Goal: Task Accomplishment & Management: Manage account settings

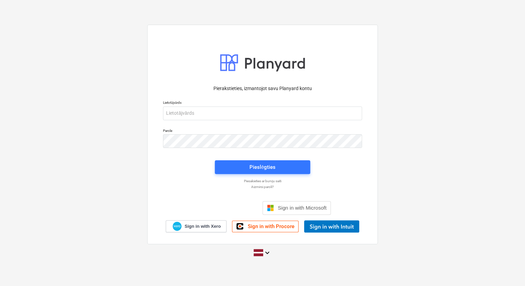
click at [262, 188] on p "Aizmirsi paroli?" at bounding box center [262, 187] width 206 height 4
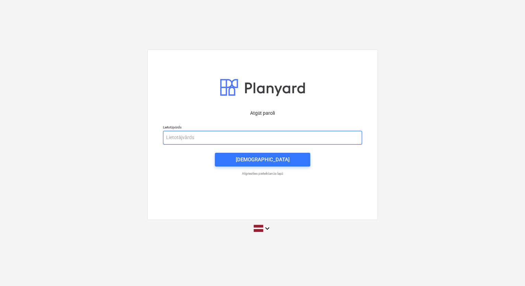
click at [184, 140] on input "email" at bounding box center [262, 138] width 199 height 14
type input "eriks.andzans@bonava.com"
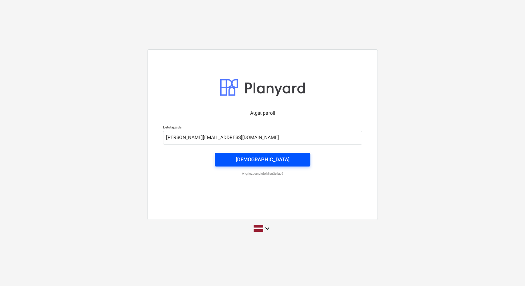
click at [275, 160] on span "Nosūtīt" at bounding box center [262, 159] width 79 height 9
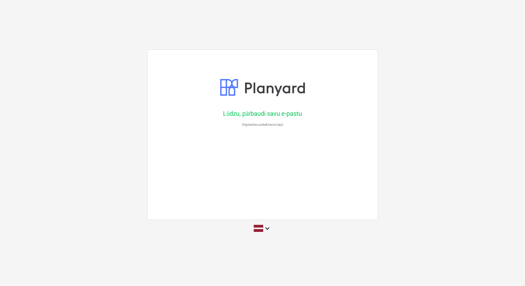
click at [261, 125] on p "Atgriezties pieteikšanās lapā" at bounding box center [262, 124] width 206 height 4
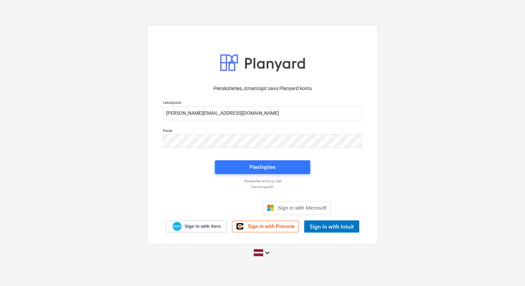
click at [255, 181] on p "Piesakieties ar burvju saiti" at bounding box center [262, 181] width 206 height 4
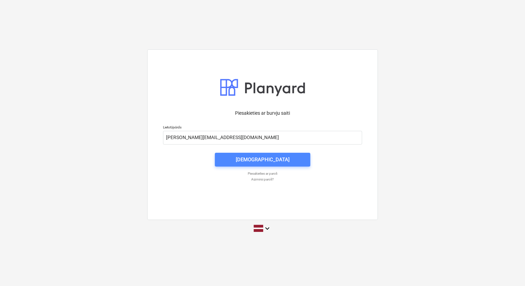
click at [262, 159] on div "Nosūtīt" at bounding box center [263, 159] width 54 height 9
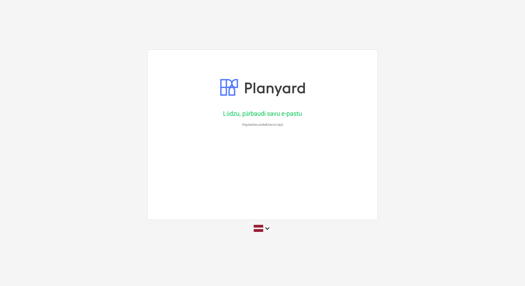
click at [258, 125] on p "Atgriezties pieteikšanās lapā" at bounding box center [262, 124] width 206 height 4
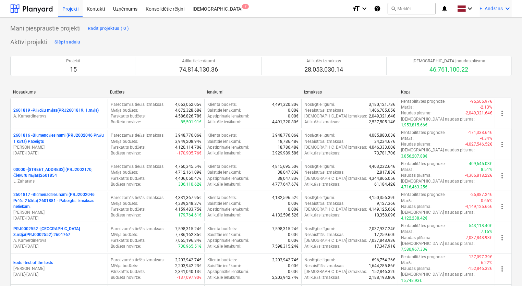
click at [507, 10] on icon "keyboard_arrow_down" at bounding box center [508, 8] width 8 height 8
click at [487, 27] on div "Iestatījumi" at bounding box center [491, 26] width 41 height 11
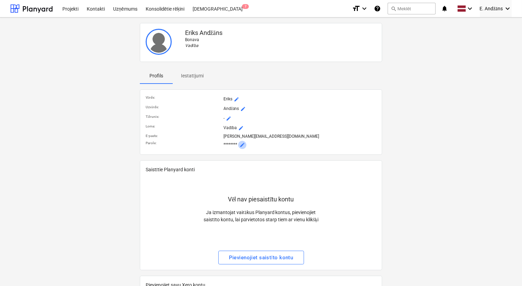
click at [242, 144] on span "mode_edit" at bounding box center [242, 144] width 5 height 5
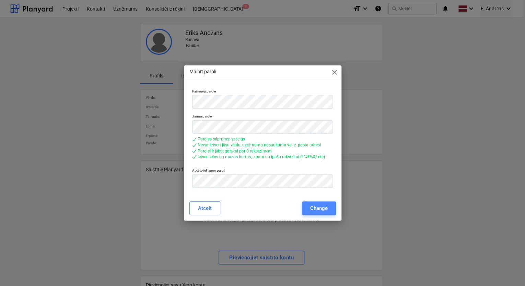
click at [320, 209] on div "Change" at bounding box center [318, 208] width 17 height 9
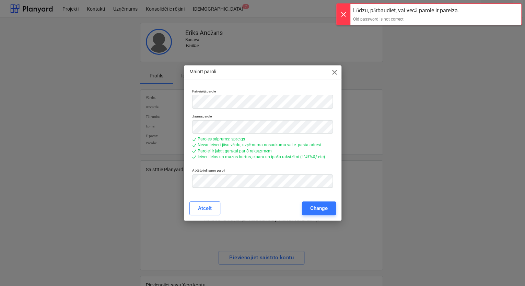
click at [342, 15] on div at bounding box center [343, 14] width 14 height 21
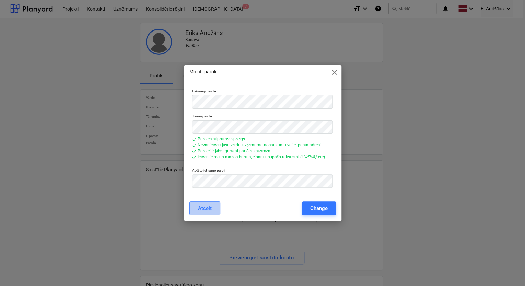
click at [204, 206] on div "Atcelt" at bounding box center [205, 208] width 14 height 9
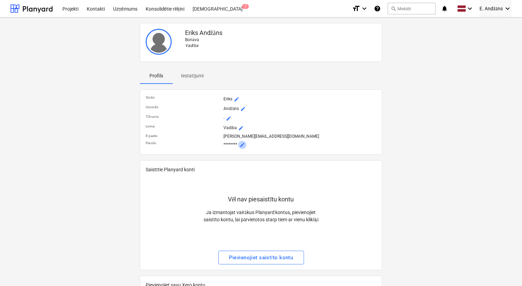
click at [243, 143] on span "mode_edit" at bounding box center [242, 144] width 5 height 5
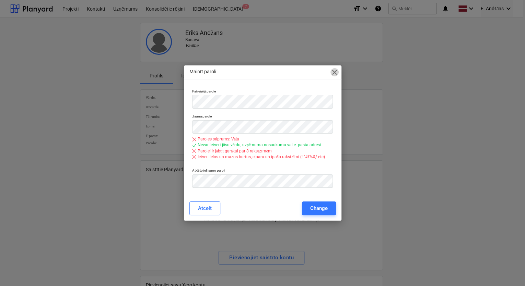
click at [333, 74] on span "close" at bounding box center [334, 72] width 8 height 8
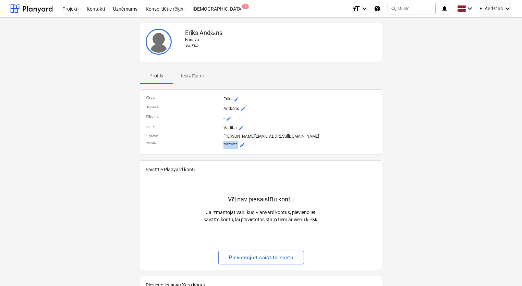
drag, startPoint x: 224, startPoint y: 143, endPoint x: 239, endPoint y: 140, distance: 15.5
click at [239, 140] on div "******** mode_edit" at bounding box center [300, 145] width 156 height 11
copy p "********"
click at [243, 144] on span "mode_edit" at bounding box center [242, 144] width 5 height 5
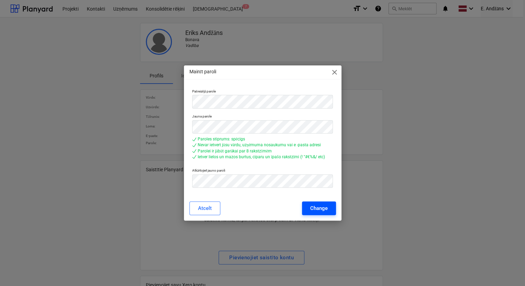
click at [322, 208] on div "Change" at bounding box center [318, 208] width 17 height 9
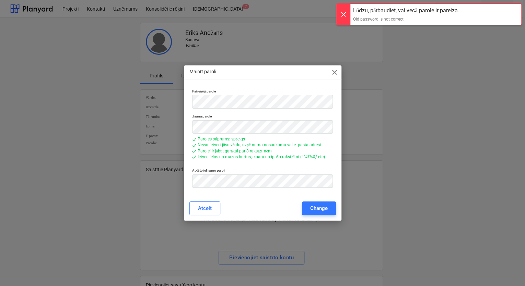
click at [336, 73] on span "close" at bounding box center [334, 72] width 8 height 8
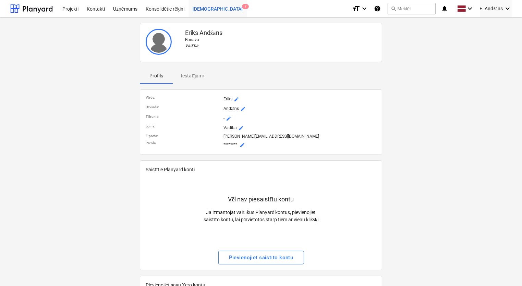
click at [200, 8] on div "Iesūtne 7" at bounding box center [218, 8] width 58 height 17
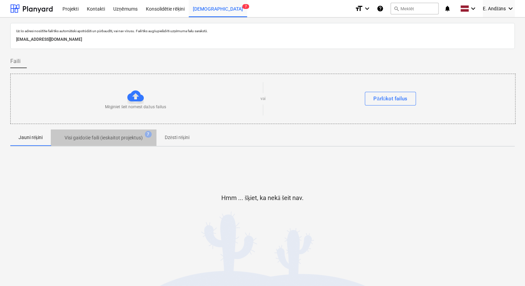
click at [76, 138] on p "Visi gaidošie faili (ieskaitot projektus)" at bounding box center [103, 137] width 78 height 7
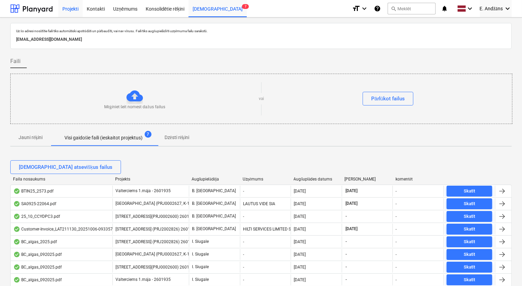
click at [69, 10] on div "Projekti" at bounding box center [70, 8] width 24 height 17
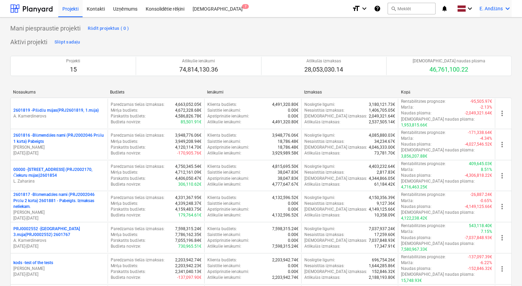
click at [508, 8] on icon "keyboard_arrow_down" at bounding box center [508, 8] width 8 height 8
click at [478, 29] on div "Iestatījumi" at bounding box center [491, 26] width 41 height 11
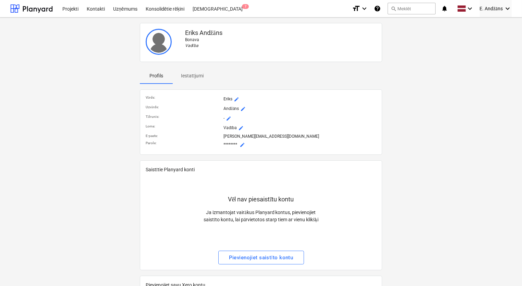
click at [197, 73] on p "Iestatījumi" at bounding box center [192, 75] width 23 height 7
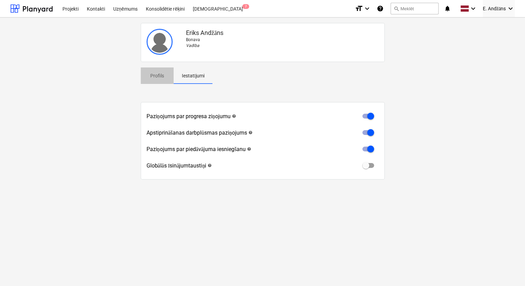
click at [155, 75] on p "Profils" at bounding box center [157, 75] width 16 height 7
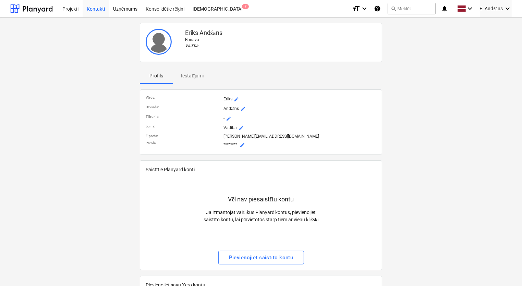
click at [97, 10] on div "Kontakti" at bounding box center [96, 8] width 26 height 17
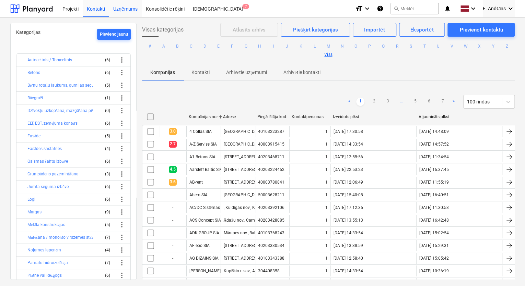
click at [124, 9] on div "Uzņēmums" at bounding box center [125, 8] width 33 height 17
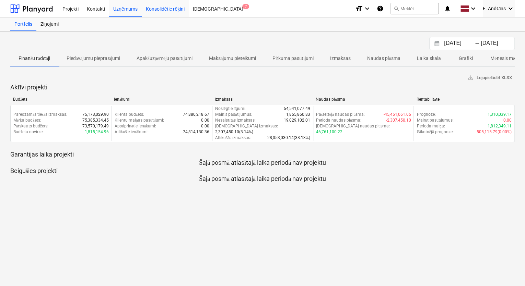
click at [164, 10] on div "Konsolidētie rēķini" at bounding box center [165, 8] width 47 height 17
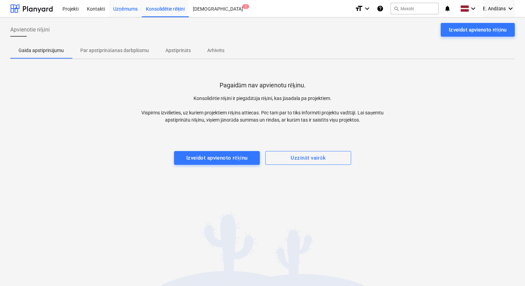
click at [123, 11] on div "Uzņēmums" at bounding box center [125, 8] width 33 height 17
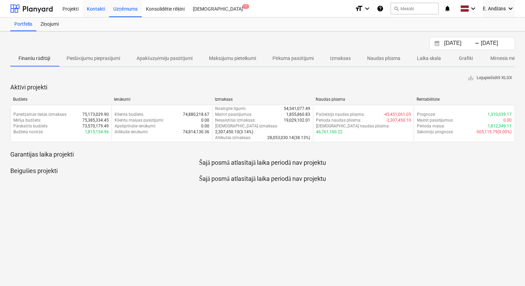
click at [97, 8] on div "Kontakti" at bounding box center [96, 8] width 26 height 17
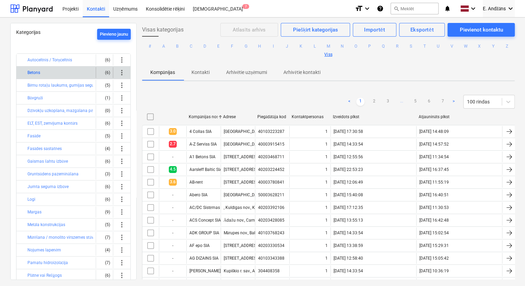
click at [36, 71] on button "Betons" at bounding box center [33, 73] width 13 height 8
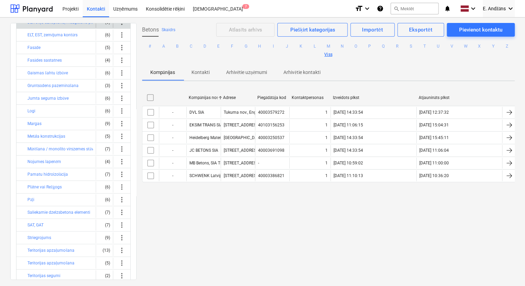
scroll to position [110, 0]
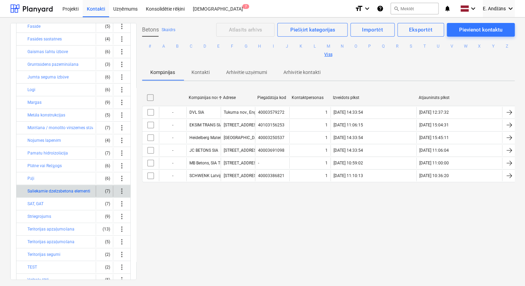
click at [55, 191] on button "Saliekamie dzelzsbetona elementi" at bounding box center [58, 191] width 63 height 8
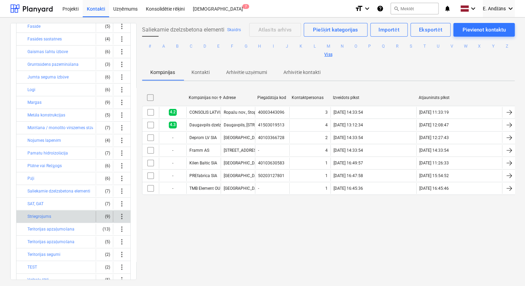
click at [57, 215] on div "Striegrojums" at bounding box center [59, 216] width 65 height 11
click at [39, 215] on button "Striegrojums" at bounding box center [39, 217] width 24 height 8
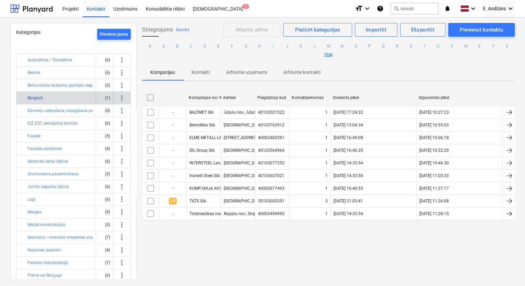
click at [37, 98] on button "Būvgruži" at bounding box center [34, 98] width 15 height 8
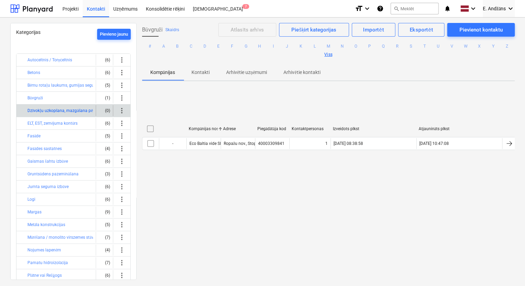
click at [37, 109] on button "Dzīvokļu uzkopšana, mazgāšana pēc būvdarbiem" at bounding box center [72, 111] width 91 height 8
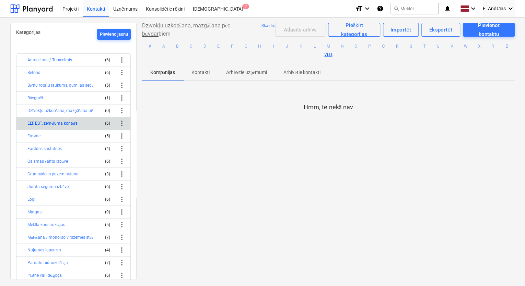
click at [37, 121] on button "ELT, EST, zemējuma kontūrs" at bounding box center [52, 123] width 50 height 8
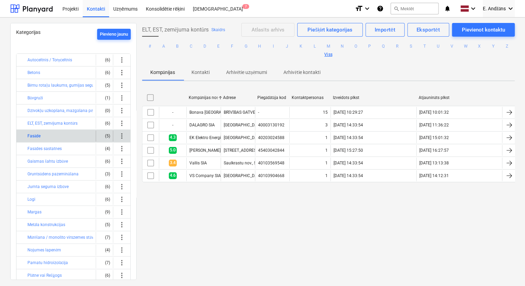
click at [34, 135] on button "Fasāde" at bounding box center [33, 136] width 13 height 8
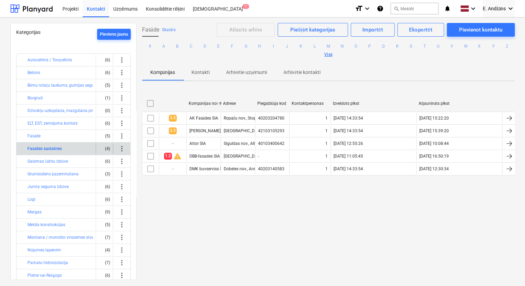
click at [34, 147] on button "Fasādes sastatnes" at bounding box center [44, 149] width 34 height 8
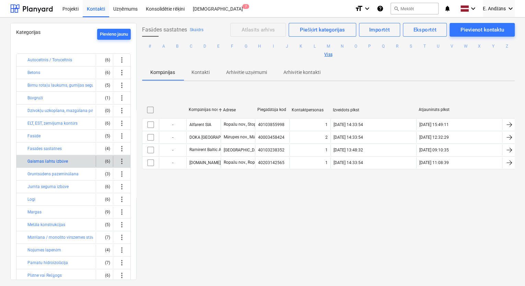
click at [36, 162] on button "Gaismas šahtu izbūve" at bounding box center [47, 161] width 40 height 8
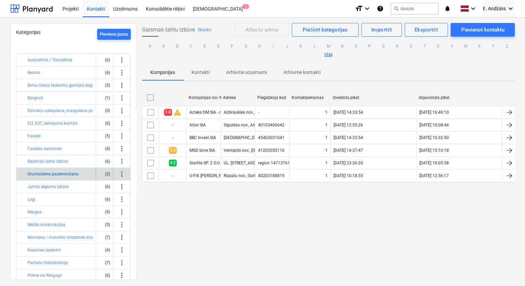
click at [38, 174] on button "Gruntsūdens pazemināšana" at bounding box center [52, 174] width 51 height 8
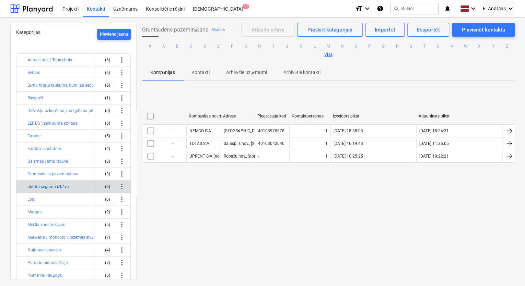
click at [42, 186] on button "Jumta seguma izbūve" at bounding box center [47, 187] width 41 height 8
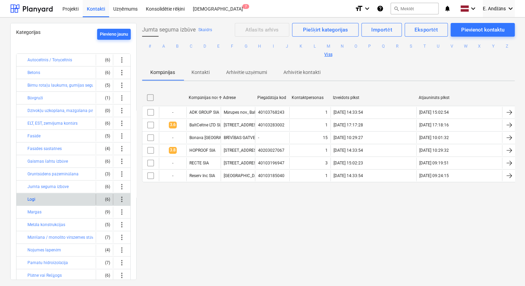
click at [35, 199] on button "Logi" at bounding box center [31, 199] width 8 height 8
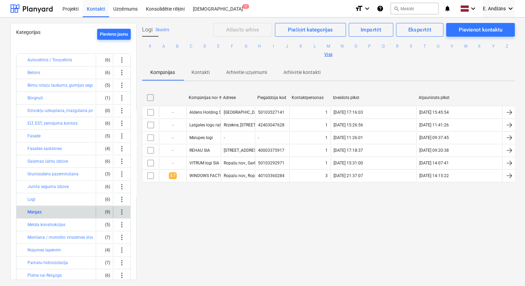
click at [35, 212] on button "Margas" at bounding box center [34, 212] width 14 height 8
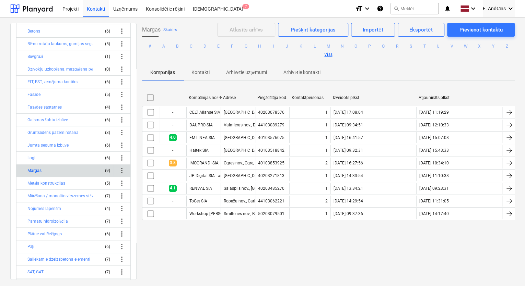
scroll to position [55, 0]
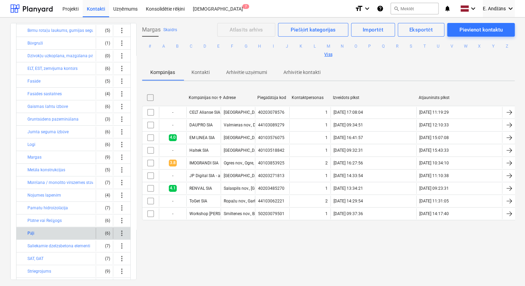
click at [33, 232] on button "Pāļi" at bounding box center [30, 233] width 7 height 8
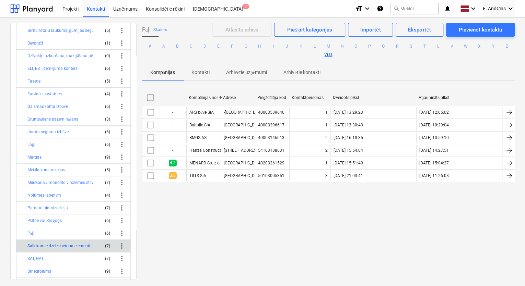
click at [34, 243] on button "Saliekamie dzelzsbetona elementi" at bounding box center [58, 246] width 63 height 8
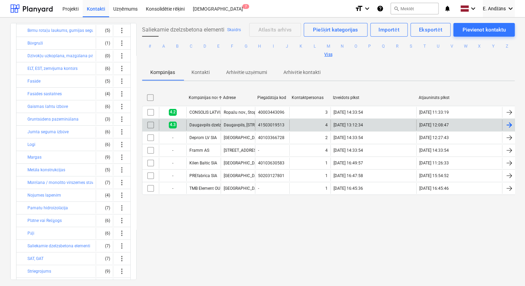
click at [508, 124] on div at bounding box center [509, 125] width 8 height 8
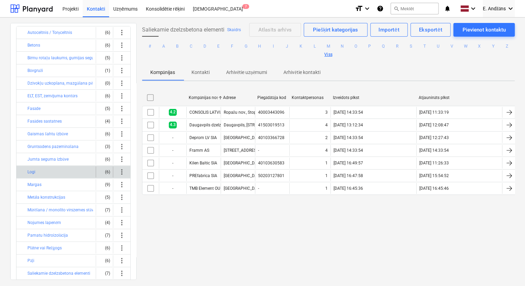
scroll to position [55, 0]
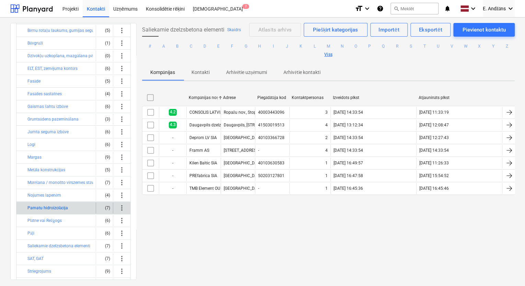
click at [60, 206] on button "Pamatu hidroizolācija" at bounding box center [47, 208] width 40 height 8
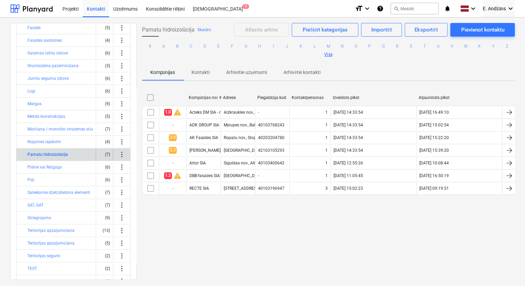
scroll to position [110, 0]
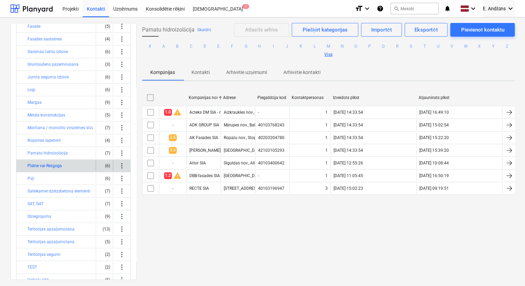
click at [59, 164] on button "Plātne vai Režģogs" at bounding box center [44, 166] width 34 height 8
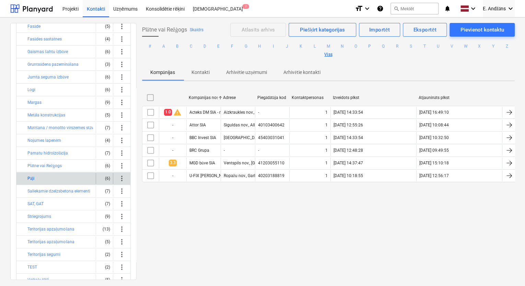
click at [29, 177] on button "Pāļi" at bounding box center [30, 179] width 7 height 8
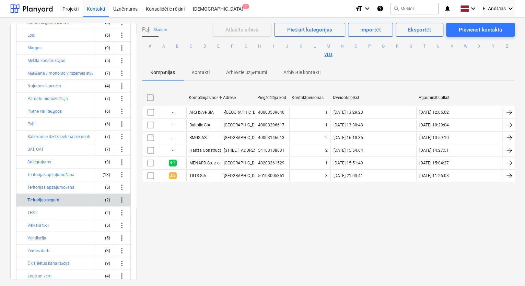
scroll to position [165, 0]
click at [55, 196] on button "Teritorijas segumi" at bounding box center [43, 200] width 33 height 8
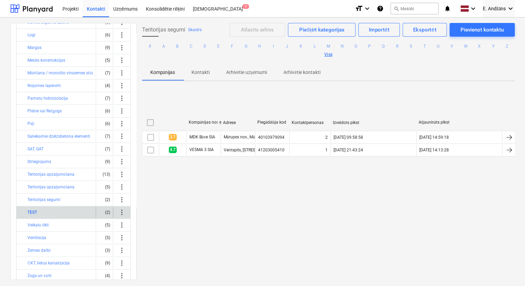
click at [33, 211] on button "TEST" at bounding box center [32, 212] width 10 height 8
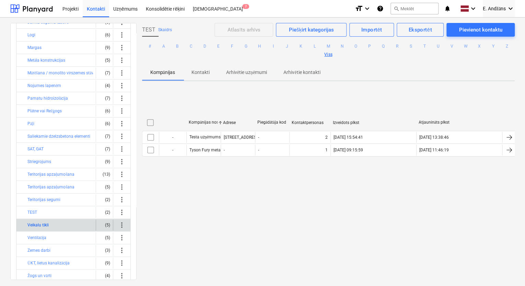
click at [40, 223] on button "Veikalu tīkli" at bounding box center [37, 225] width 21 height 8
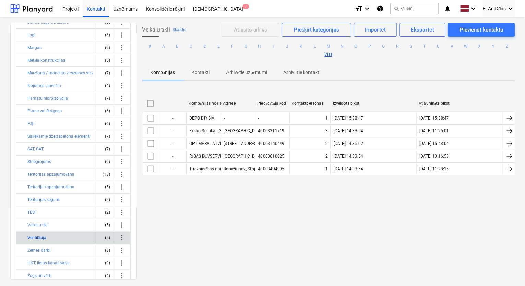
click at [40, 237] on button "Ventilācija" at bounding box center [36, 238] width 19 height 8
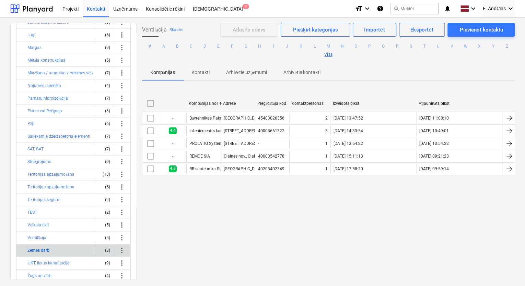
click at [41, 249] on button "Zemes darbi" at bounding box center [38, 251] width 23 height 8
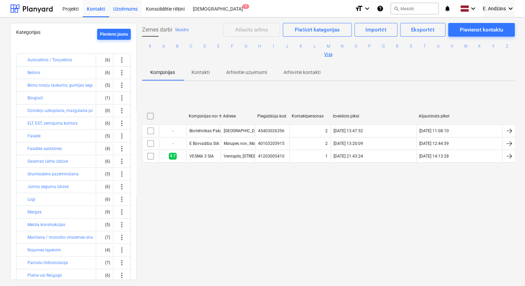
click at [124, 8] on div "Uzņēmums" at bounding box center [125, 8] width 33 height 17
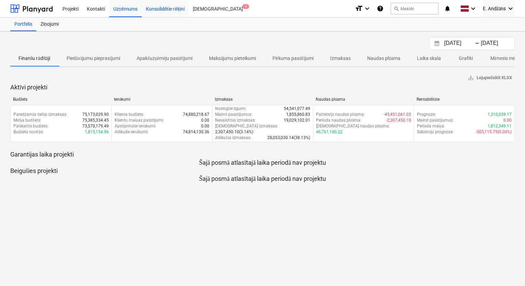
click at [156, 8] on div "Konsolidētie rēķini" at bounding box center [165, 8] width 47 height 17
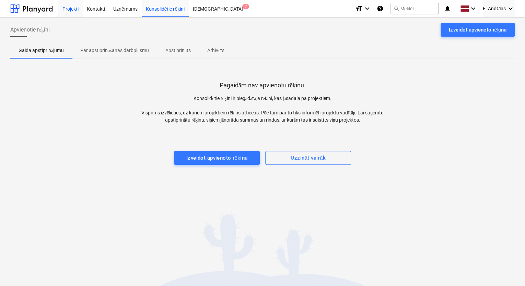
click at [72, 9] on div "Projekti" at bounding box center [70, 8] width 24 height 17
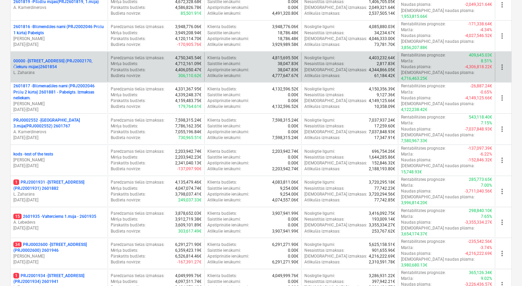
scroll to position [110, 0]
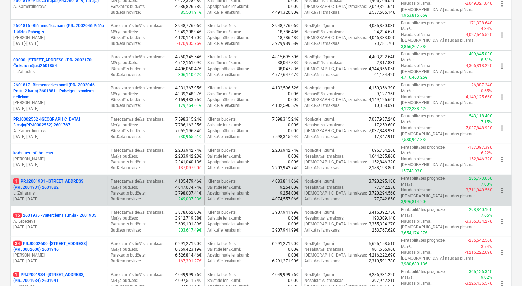
click at [44, 179] on p "1 PRJ2001931 - Mazā Robežu iela 2 (PRJ2001931) 2601882" at bounding box center [59, 185] width 92 height 12
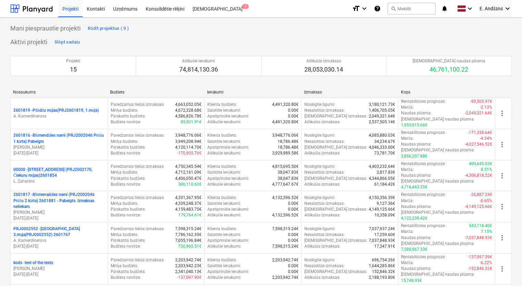
click at [507, 10] on icon "keyboard_arrow_down" at bounding box center [508, 8] width 8 height 8
click at [487, 27] on div "Iestatījumi" at bounding box center [491, 26] width 41 height 11
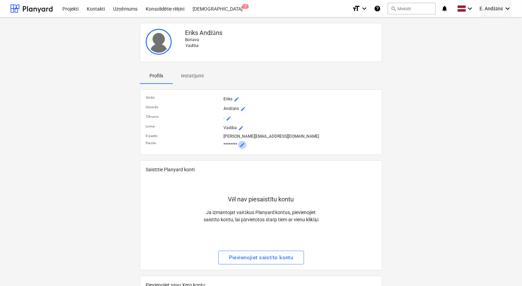
click at [243, 143] on span "mode_edit" at bounding box center [242, 144] width 5 height 5
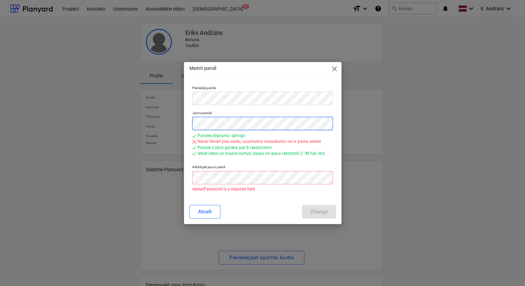
click at [190, 127] on div "Jauna parole Paroles stiprums: spēcīgs Nevar ietvert jūsu vārdu, uzņēmuma nosau…" at bounding box center [262, 135] width 146 height 54
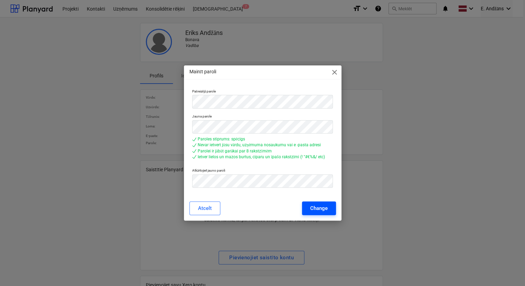
click at [317, 208] on div "Change" at bounding box center [318, 208] width 17 height 9
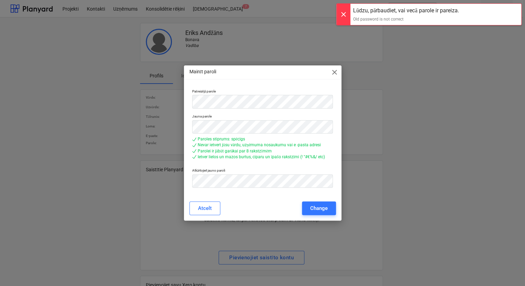
click at [365, 11] on div "Lūdzu, pārbaudiet, vai vecā parole ir pareiza." at bounding box center [406, 11] width 106 height 8
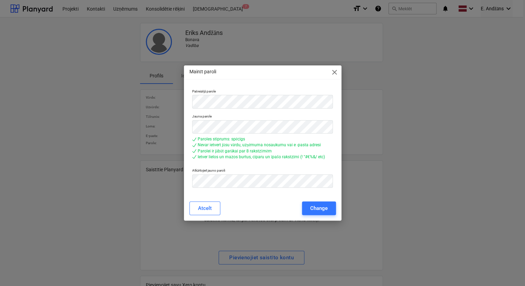
click at [333, 73] on span "close" at bounding box center [334, 72] width 8 height 8
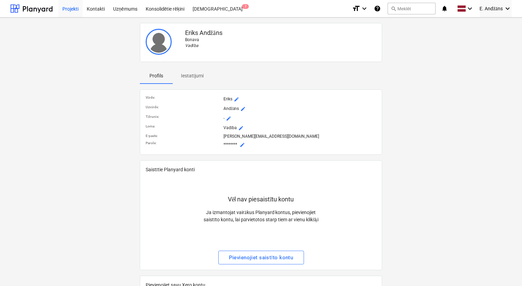
click at [69, 8] on div "Projekti" at bounding box center [70, 8] width 24 height 17
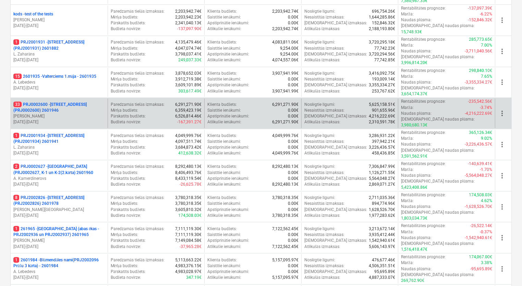
scroll to position [250, 0]
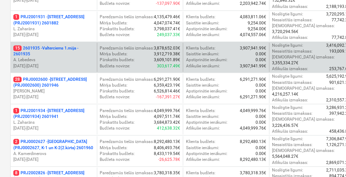
scroll to position [302, 0]
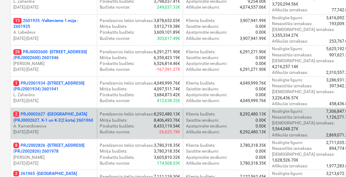
click at [43, 111] on p "2 PRJ0002627 - [GEOGRAPHIC_DATA] (PRJ0002627, K-1 un K-2(2.kārta) 2601960" at bounding box center [53, 117] width 81 height 12
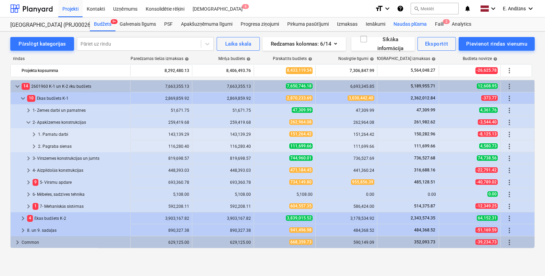
click at [346, 23] on div "Naudas plūsma" at bounding box center [411, 24] width 42 height 14
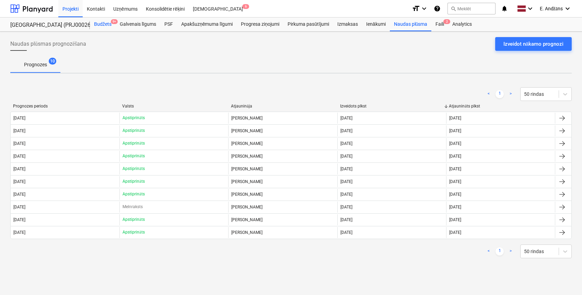
click at [104, 23] on div "Budžets 9+" at bounding box center [103, 24] width 26 height 14
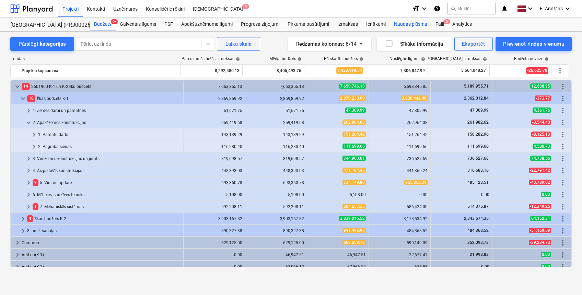
click at [346, 24] on div "Naudas plūsma" at bounding box center [411, 24] width 42 height 14
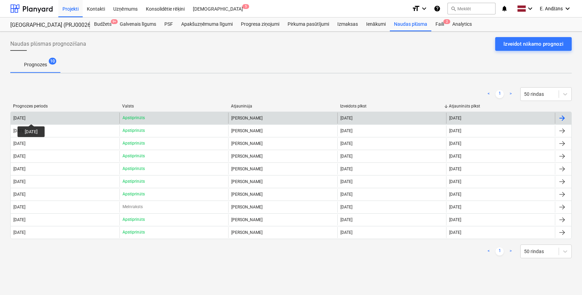
click at [25, 118] on div "[DATE]" at bounding box center [19, 118] width 12 height 5
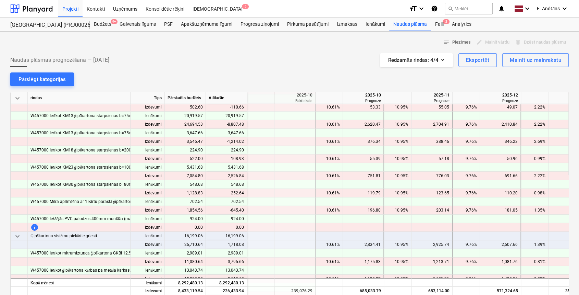
scroll to position [4709, 686]
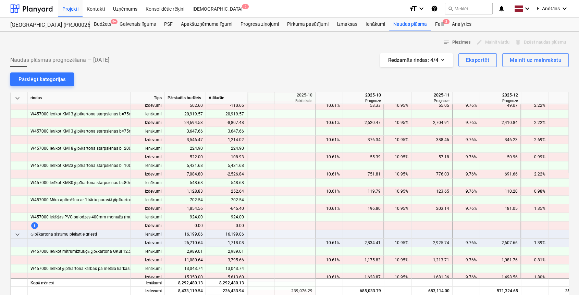
drag, startPoint x: 288, startPoint y: 294, endPoint x: 277, endPoint y: 292, distance: 11.1
click at [277, 176] on div at bounding box center [295, 299] width 41 height 9
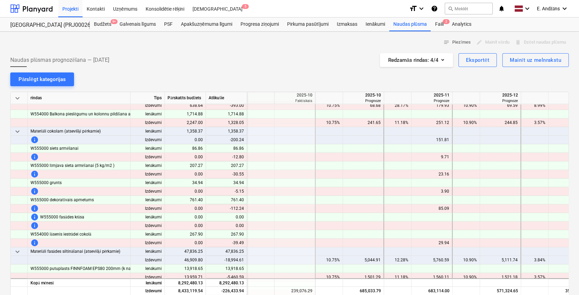
scroll to position [5714, 686]
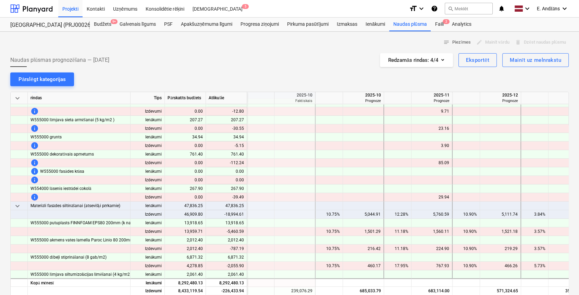
click at [16, 176] on span "keyboard_arrow_down" at bounding box center [17, 206] width 8 height 8
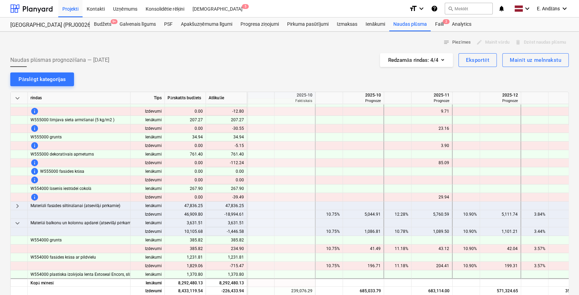
click at [17, 176] on span "keyboard_arrow_down" at bounding box center [17, 223] width 8 height 8
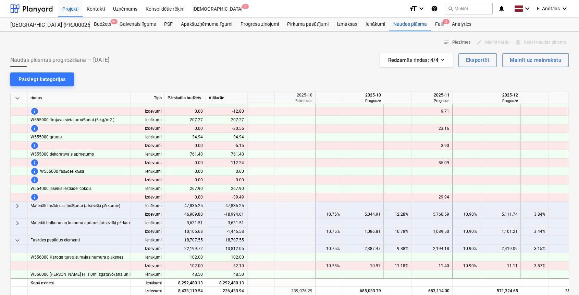
click at [16, 176] on span "keyboard_arrow_down" at bounding box center [17, 240] width 8 height 8
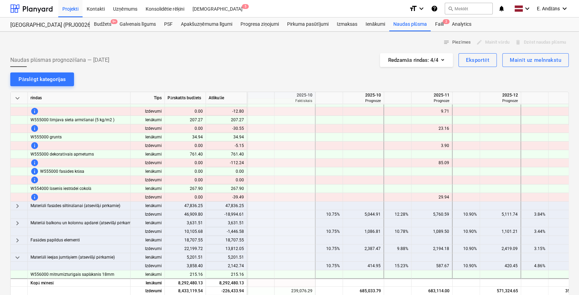
click at [17, 176] on span "keyboard_arrow_down" at bounding box center [17, 257] width 8 height 8
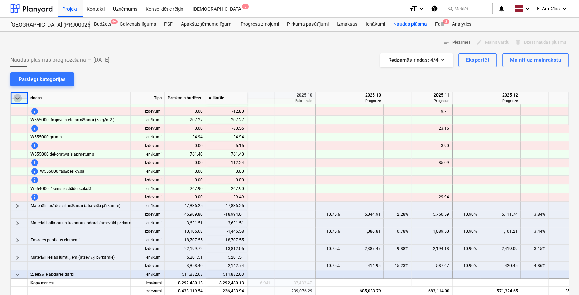
click at [19, 98] on span "keyboard_arrow_down" at bounding box center [17, 98] width 8 height 8
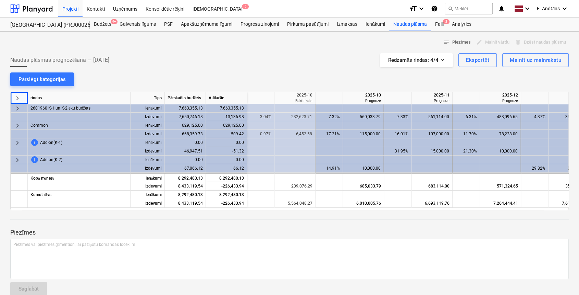
scroll to position [0, 686]
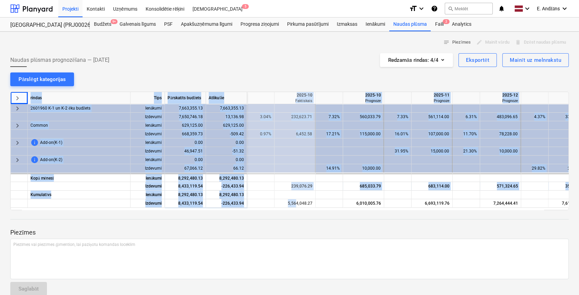
drag, startPoint x: 296, startPoint y: 206, endPoint x: 274, endPoint y: 208, distance: 22.7
click at [274, 176] on div "keyboard_arrow_right rindas Tips Pārskatīts budžets Atlikušie 2025-09 Faktiskai…" at bounding box center [289, 151] width 559 height 118
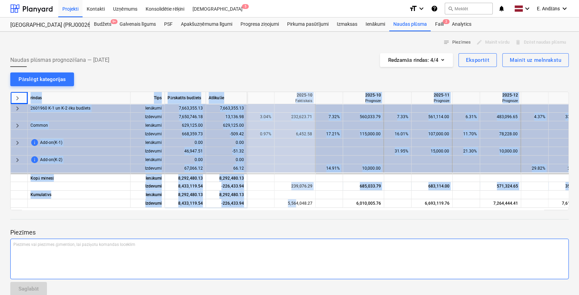
drag, startPoint x: 274, startPoint y: 208, endPoint x: 278, endPoint y: 256, distance: 47.8
click at [278, 176] on div "Piezīmes vai piezīmes @mention, lai paziņotu komandas loceklim ﻿" at bounding box center [289, 258] width 559 height 40
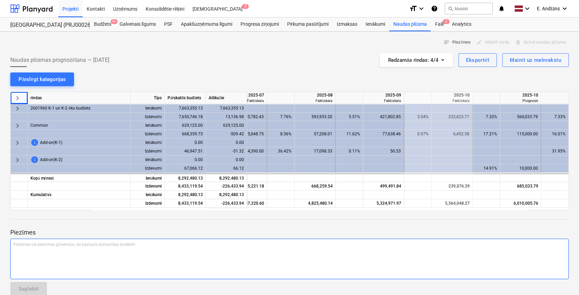
scroll to position [0, 530]
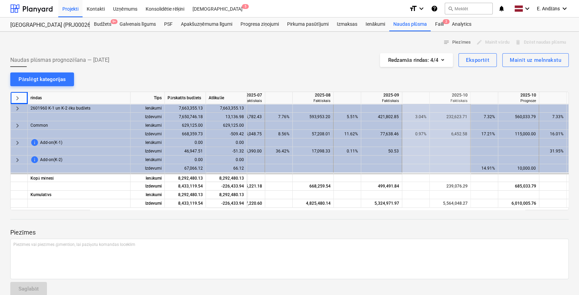
click at [19, 124] on span "keyboard_arrow_right" at bounding box center [17, 125] width 8 height 8
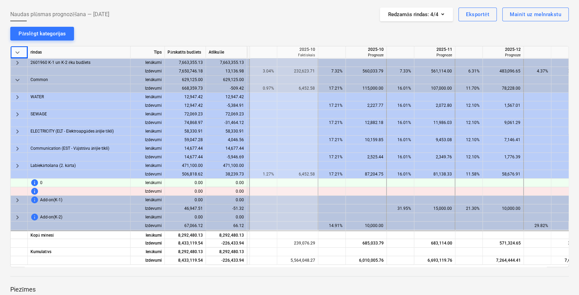
scroll to position [0, 681]
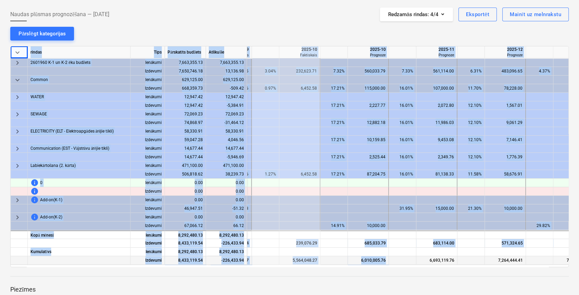
drag, startPoint x: 359, startPoint y: 266, endPoint x: 385, endPoint y: 263, distance: 26.2
click at [346, 176] on div "keyboard_arrow_down rindas Tips Pārskatīts budžets Atlikušie 2025-09 Faktiskais…" at bounding box center [289, 156] width 559 height 221
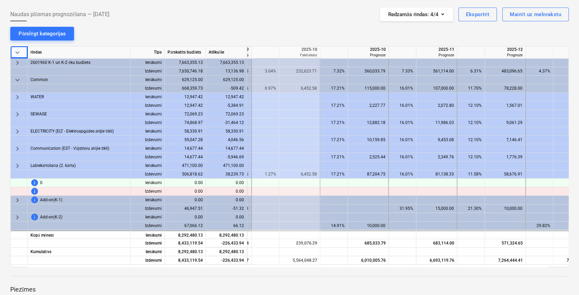
drag, startPoint x: 385, startPoint y: 263, endPoint x: 379, endPoint y: 272, distance: 11.0
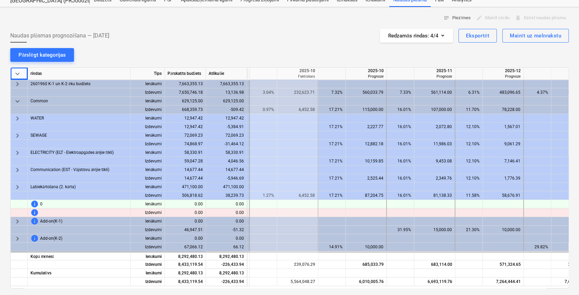
scroll to position [27, 0]
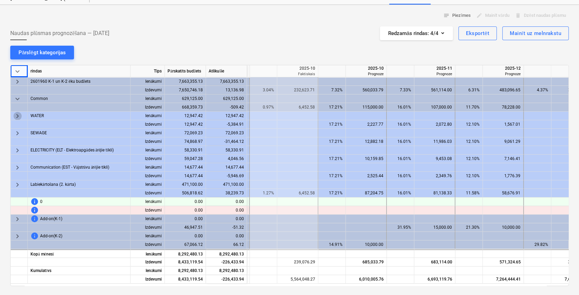
click at [19, 115] on span "keyboard_arrow_right" at bounding box center [17, 116] width 8 height 8
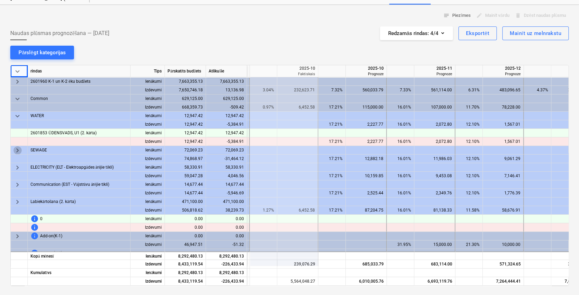
click at [17, 151] on span "keyboard_arrow_right" at bounding box center [17, 150] width 8 height 8
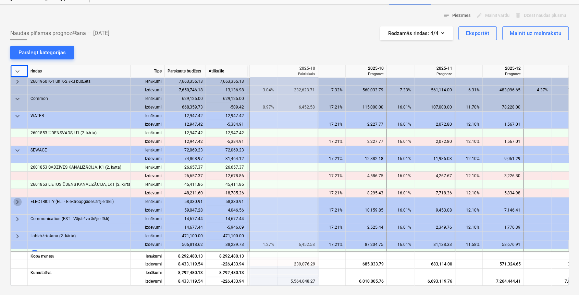
click at [18, 176] on span "keyboard_arrow_right" at bounding box center [17, 201] width 8 height 8
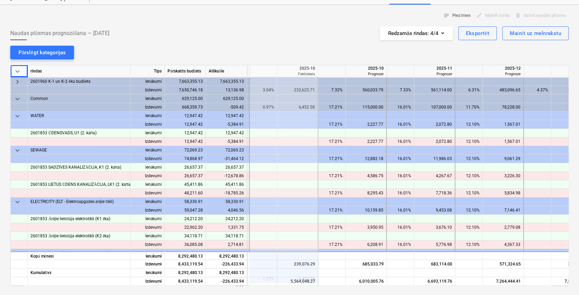
click at [18, 176] on span "keyboard_arrow_down" at bounding box center [17, 201] width 8 height 8
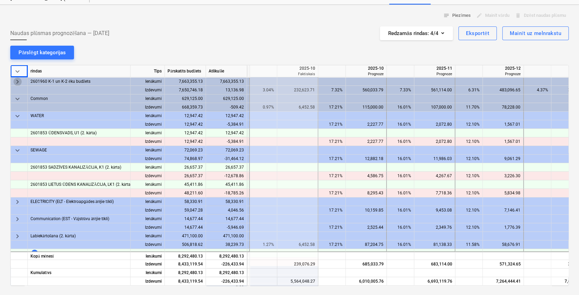
click at [19, 80] on span "keyboard_arrow_right" at bounding box center [17, 81] width 8 height 8
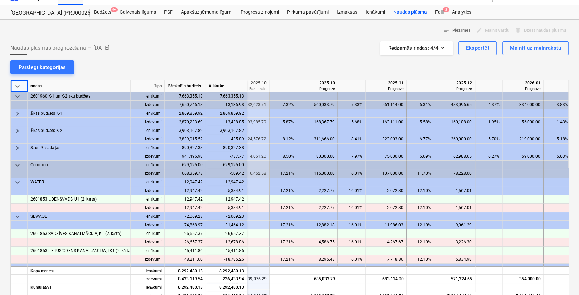
scroll to position [0, 0]
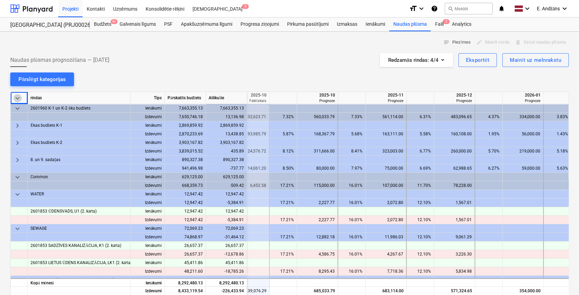
click at [20, 99] on span "keyboard_arrow_down" at bounding box center [17, 98] width 8 height 8
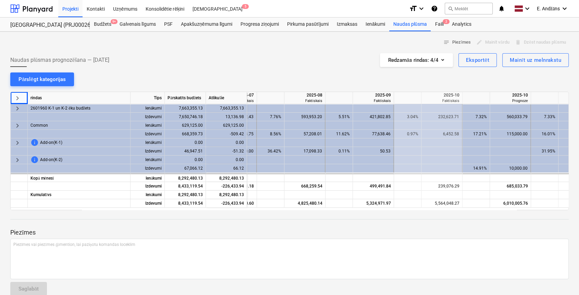
scroll to position [0, 530]
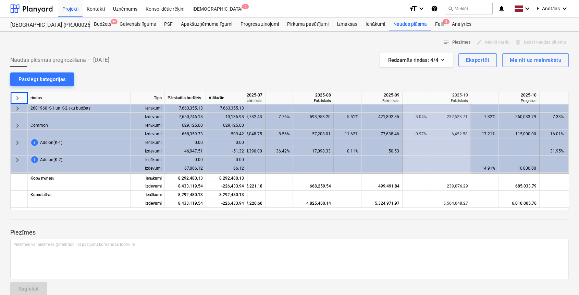
drag, startPoint x: 318, startPoint y: 209, endPoint x: 313, endPoint y: 210, distance: 5.5
click at [313, 176] on div "keyboard_arrow_right rindas Tips Pārskatīts budžets Atlikušie 2025-07 Faktiskai…" at bounding box center [289, 151] width 559 height 118
drag, startPoint x: 314, startPoint y: 207, endPoint x: 305, endPoint y: 207, distance: 9.6
click at [305, 176] on div "4,825,480.14" at bounding box center [313, 203] width 35 height 9
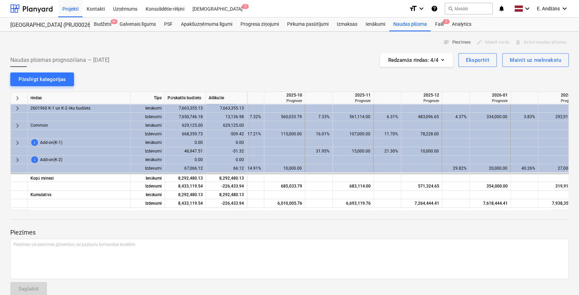
scroll to position [0, 767]
drag, startPoint x: 404, startPoint y: 206, endPoint x: 435, endPoint y: 205, distance: 30.9
click at [346, 176] on div "7,264,444.41" at bounding box center [419, 203] width 35 height 9
click at [346, 176] on div at bounding box center [385, 186] width 27 height 9
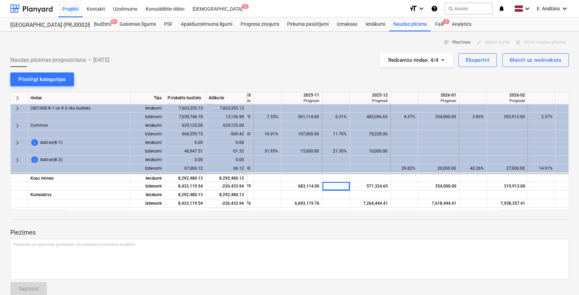
scroll to position [0, 806]
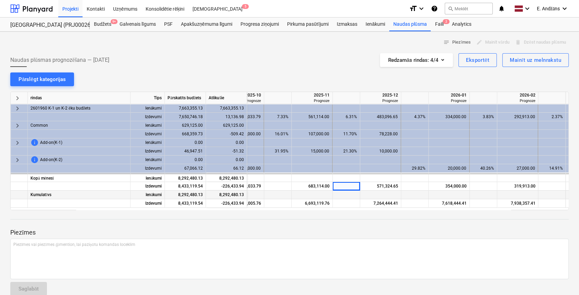
click at [346, 176] on div at bounding box center [346, 194] width 27 height 9
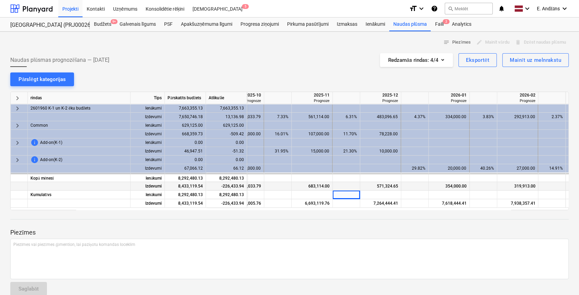
click at [346, 176] on div "571,324.65" at bounding box center [380, 186] width 35 height 9
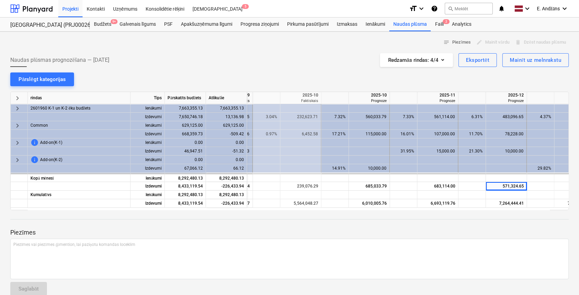
scroll to position [0, 682]
click at [326, 176] on div "Piezīmes Piezīmes vai piezīmes @mention, lai paziņotu komandas loceklim ﻿ Sagla…" at bounding box center [289, 255] width 559 height 91
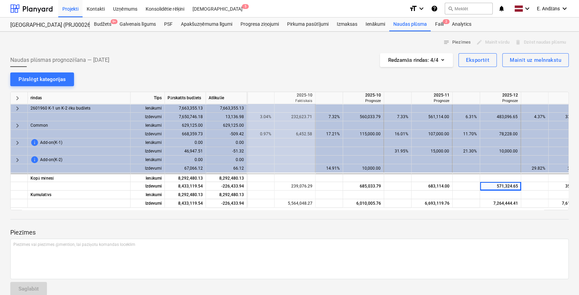
click at [271, 55] on div "Naudas plūsmas prognozēšana — [DATE] Redzamās rindas : 4/4 Eksportēt Mainīt uz …" at bounding box center [289, 60] width 559 height 14
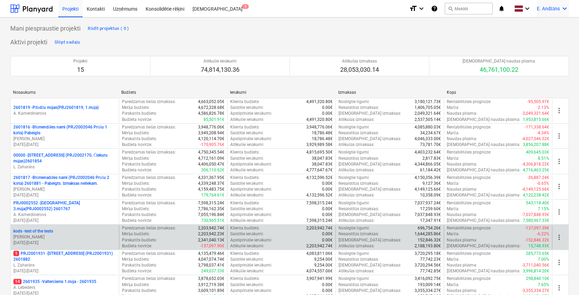
click at [553, 8] on span "E. Andžāns" at bounding box center [548, 9] width 23 height 6
click at [540, 39] on div "Izlogoties" at bounding box center [548, 38] width 41 height 11
